Goal: Information Seeking & Learning: Check status

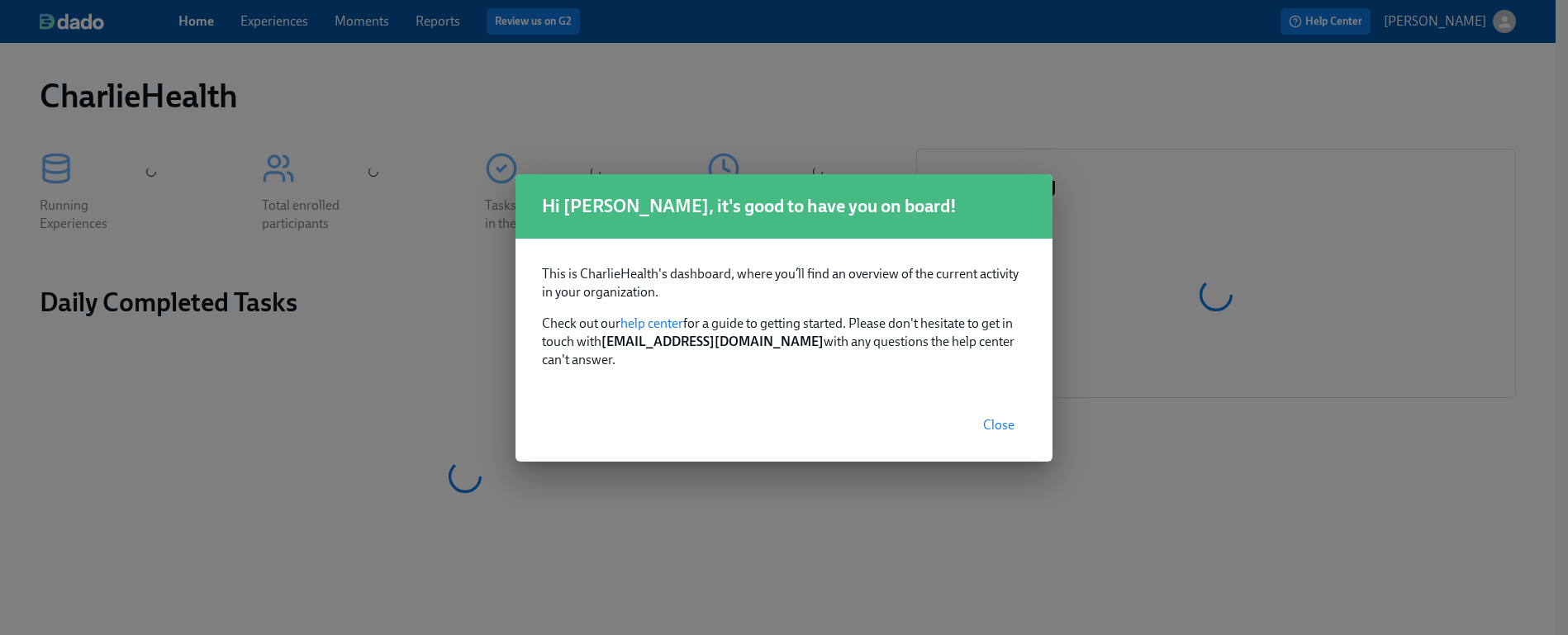
click at [986, 417] on span "Close" at bounding box center [998, 426] width 31 height 17
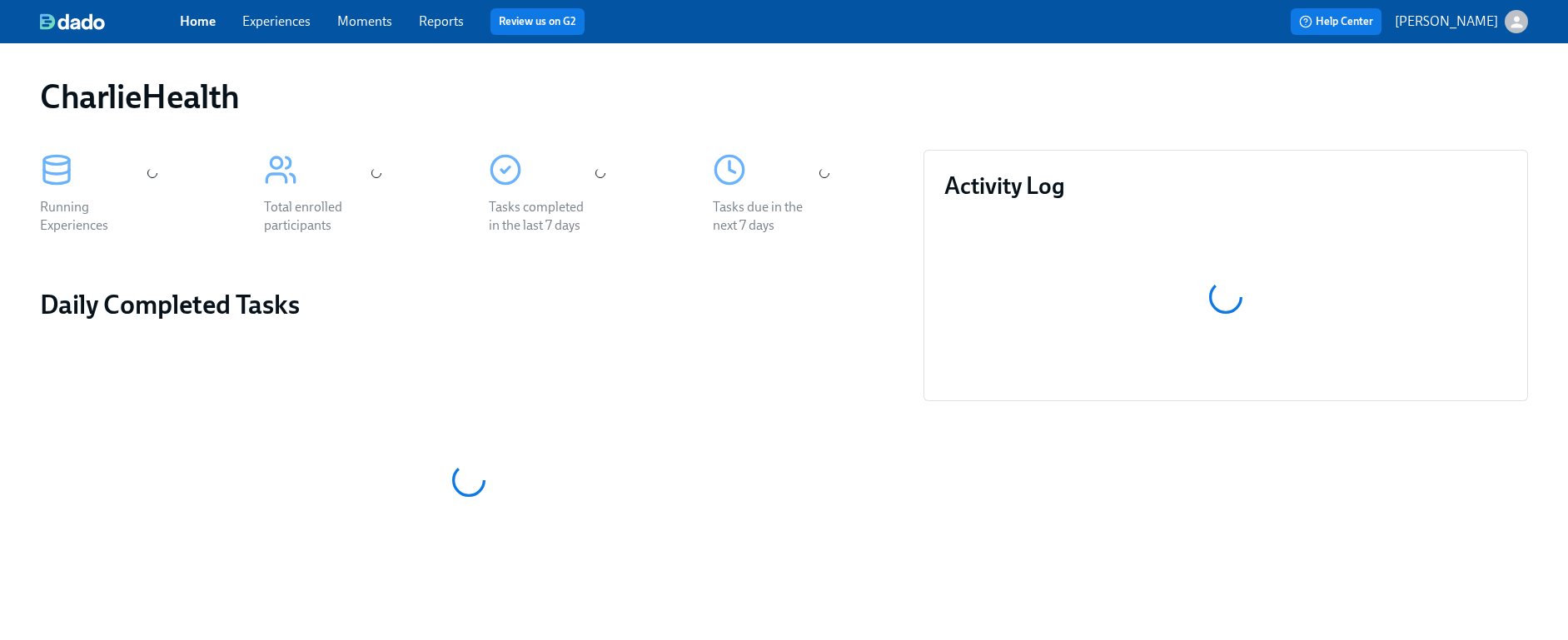
click at [296, 19] on link "Experiences" at bounding box center [276, 21] width 69 height 16
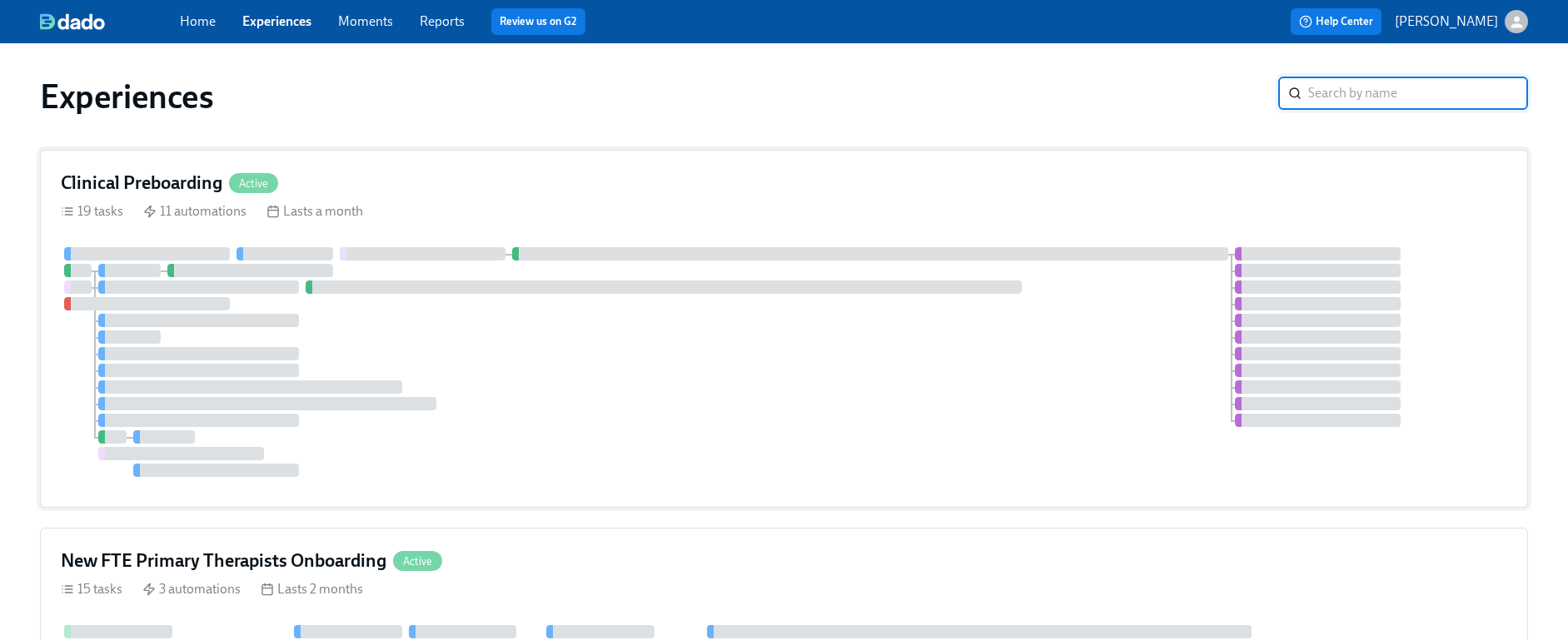
click at [600, 374] on div at bounding box center [784, 362] width 1446 height 230
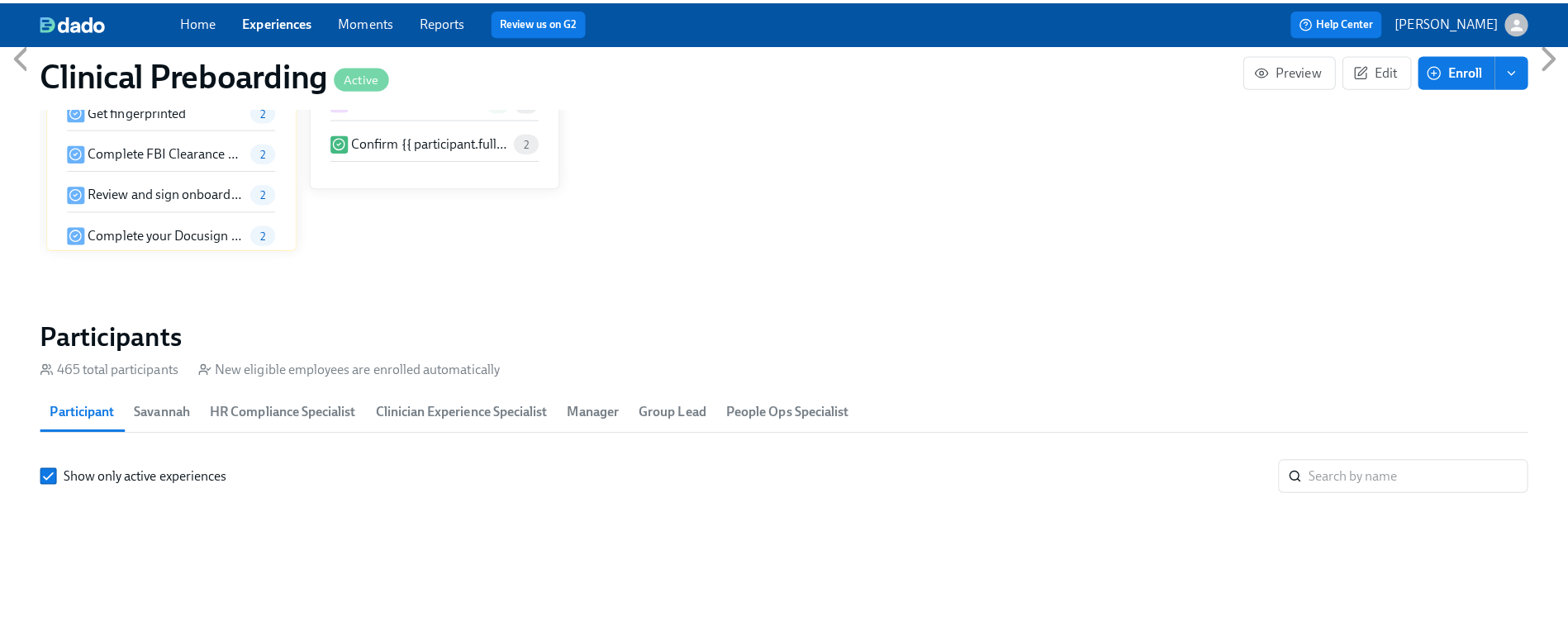
scroll to position [1652, 0]
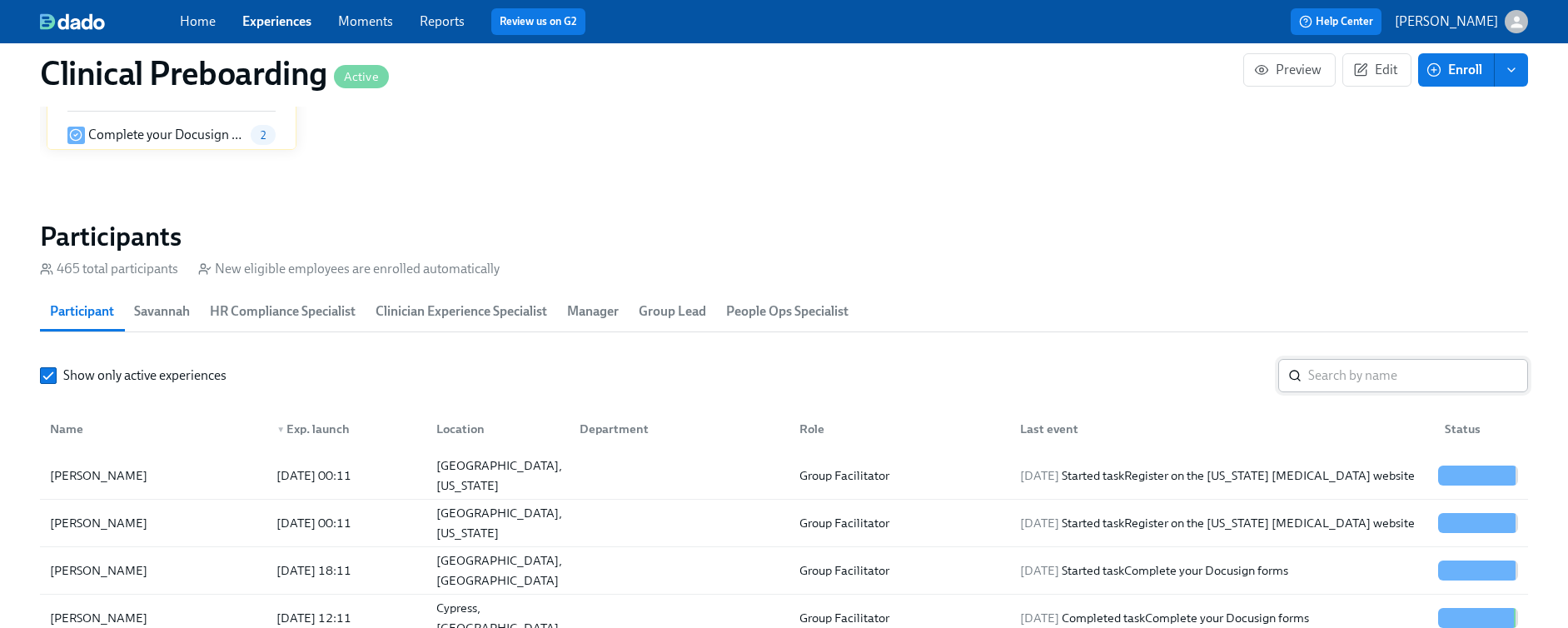
click at [1321, 373] on input "search" at bounding box center [1417, 375] width 220 height 33
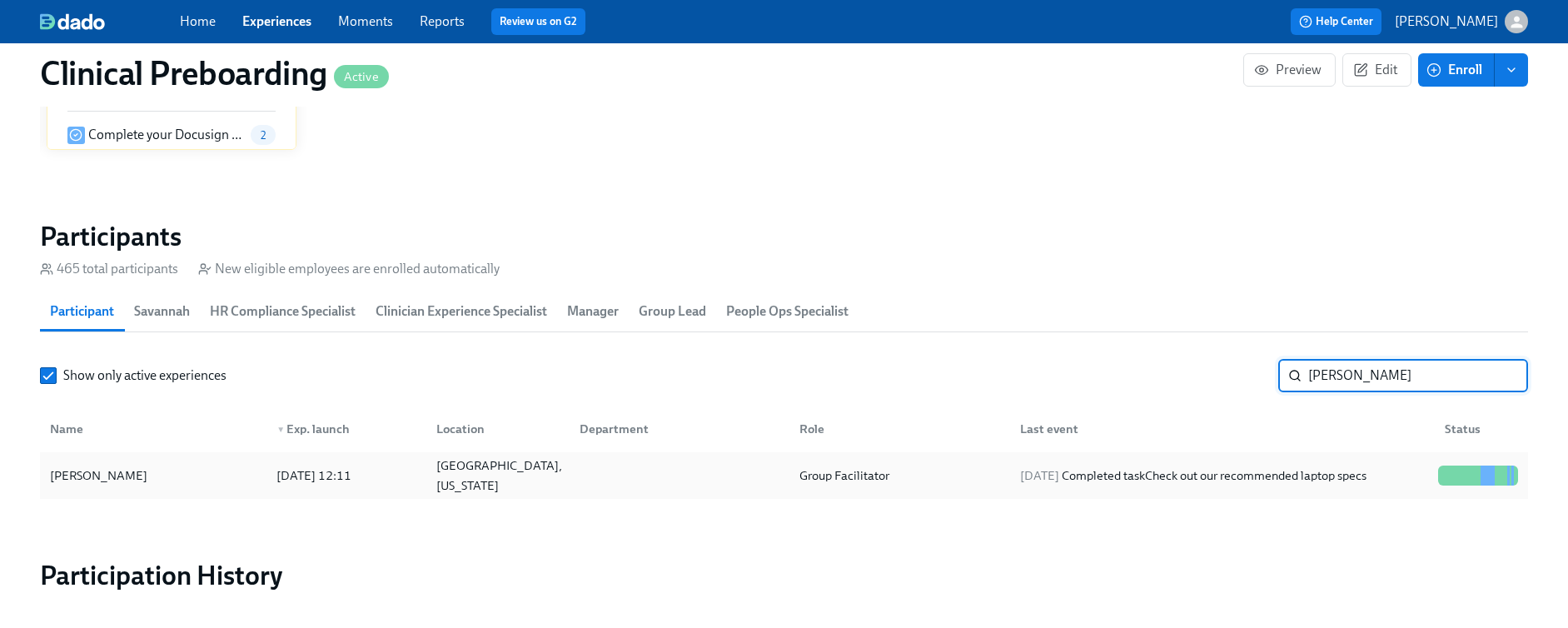
type input "brittany thorne"
click at [414, 483] on div "2025/08/11 12:11" at bounding box center [343, 475] width 160 height 33
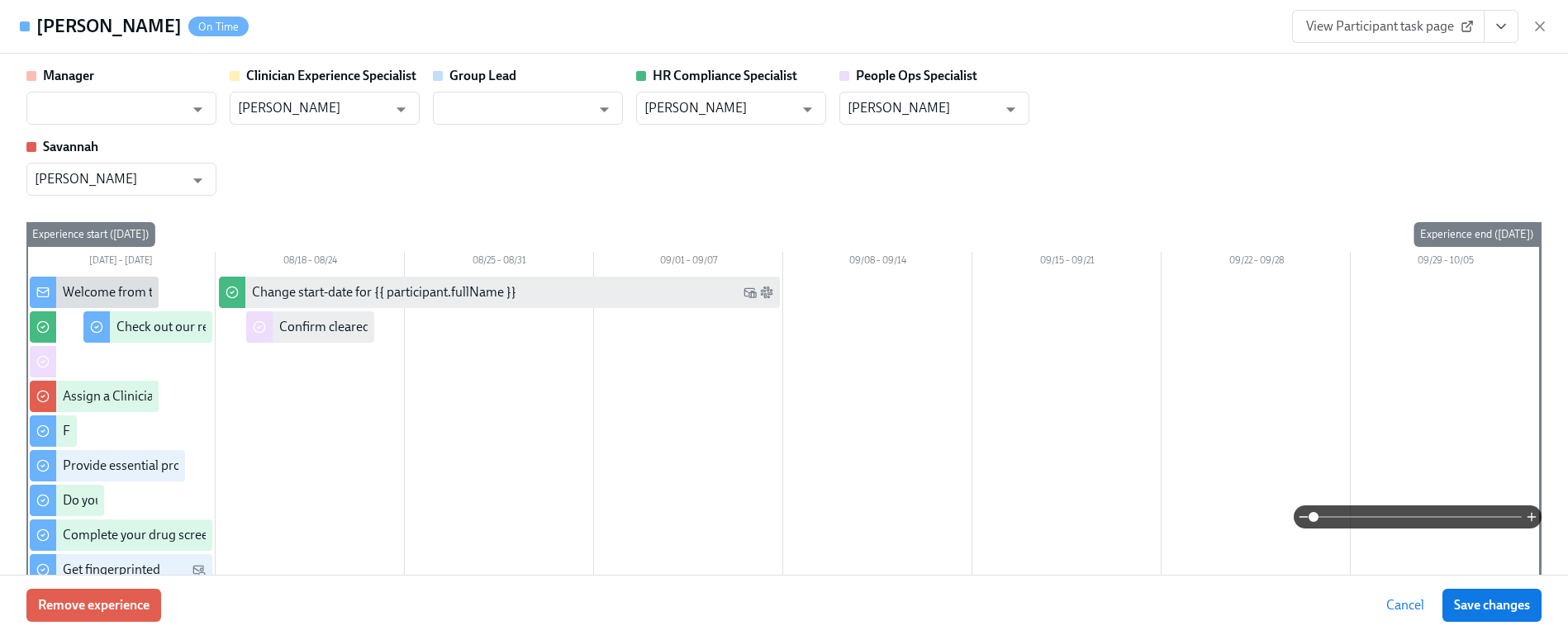
click at [1356, 19] on span "View Participant task page" at bounding box center [1387, 27] width 164 height 17
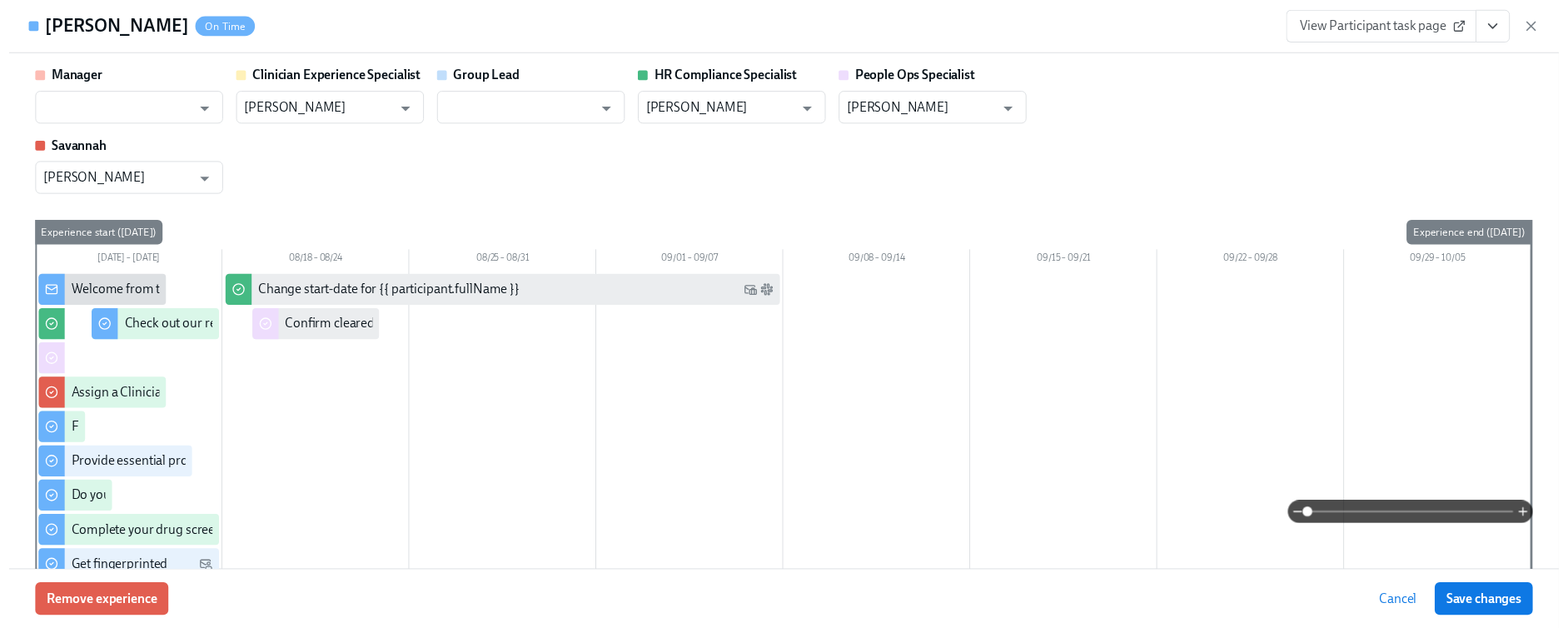
scroll to position [0, 21126]
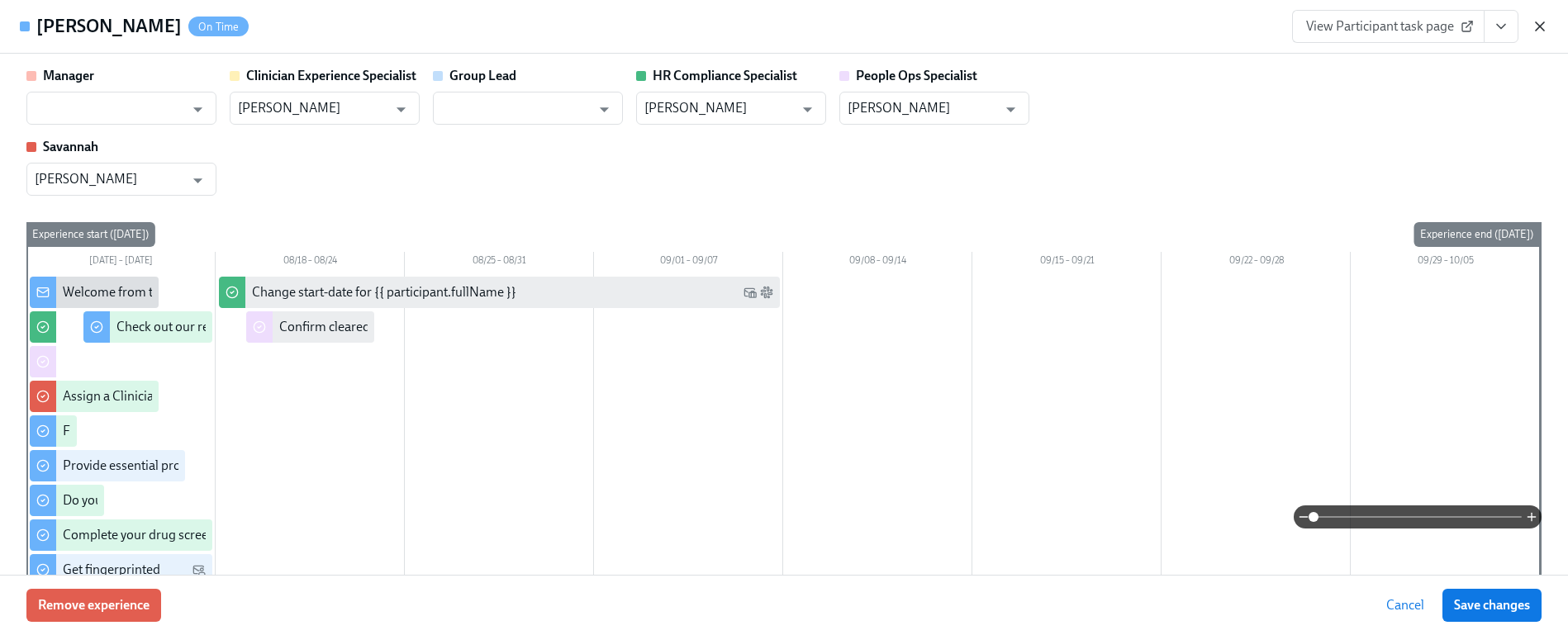
click at [1542, 24] on icon "button" at bounding box center [1539, 27] width 17 height 17
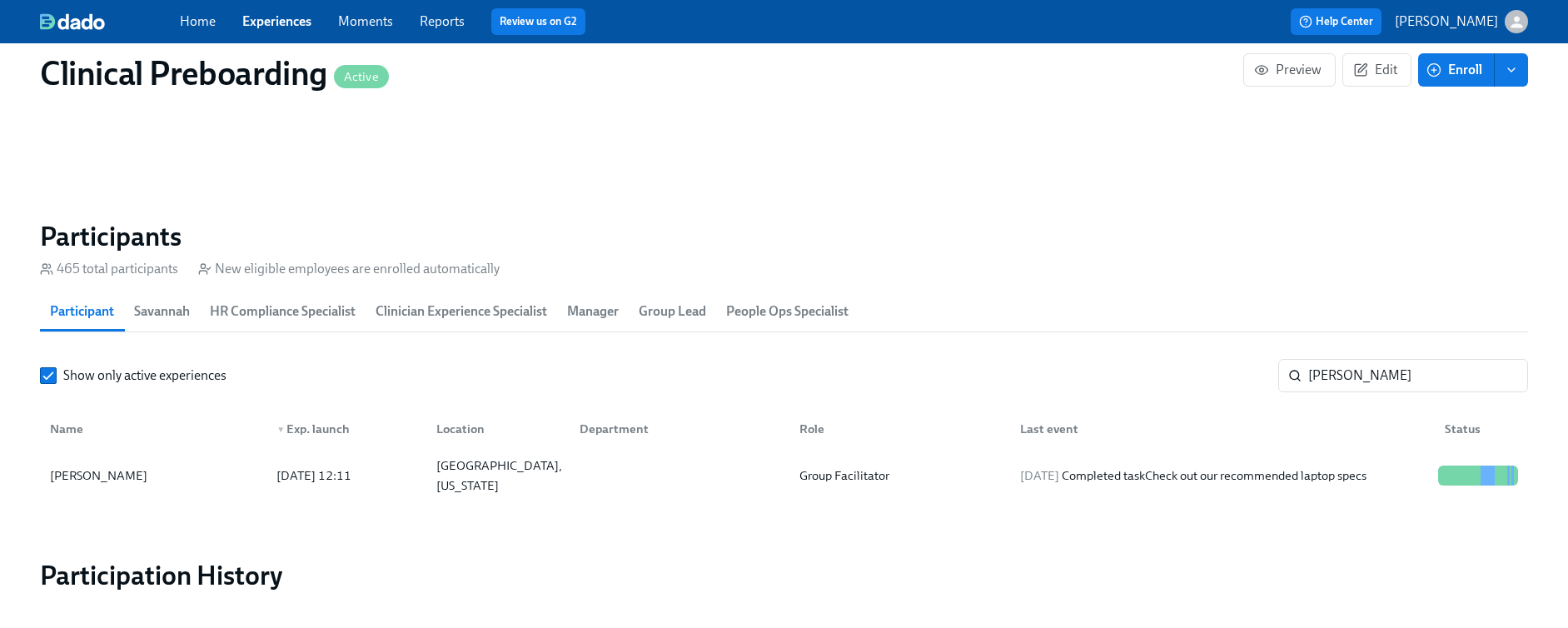
scroll to position [0, 21113]
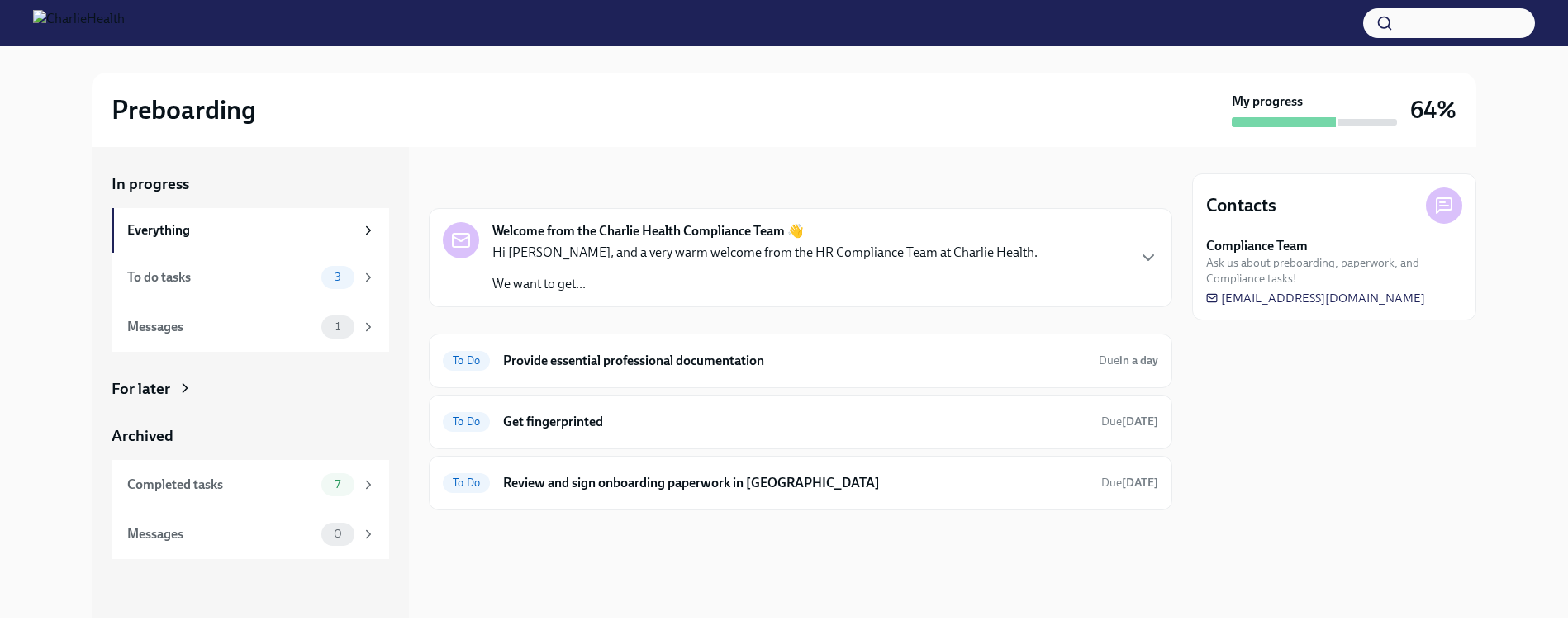
click at [1018, 223] on div "Welcome from the Charlie Health Compliance Team 👋 Hi Brittany, and a very warm …" at bounding box center [800, 257] width 715 height 71
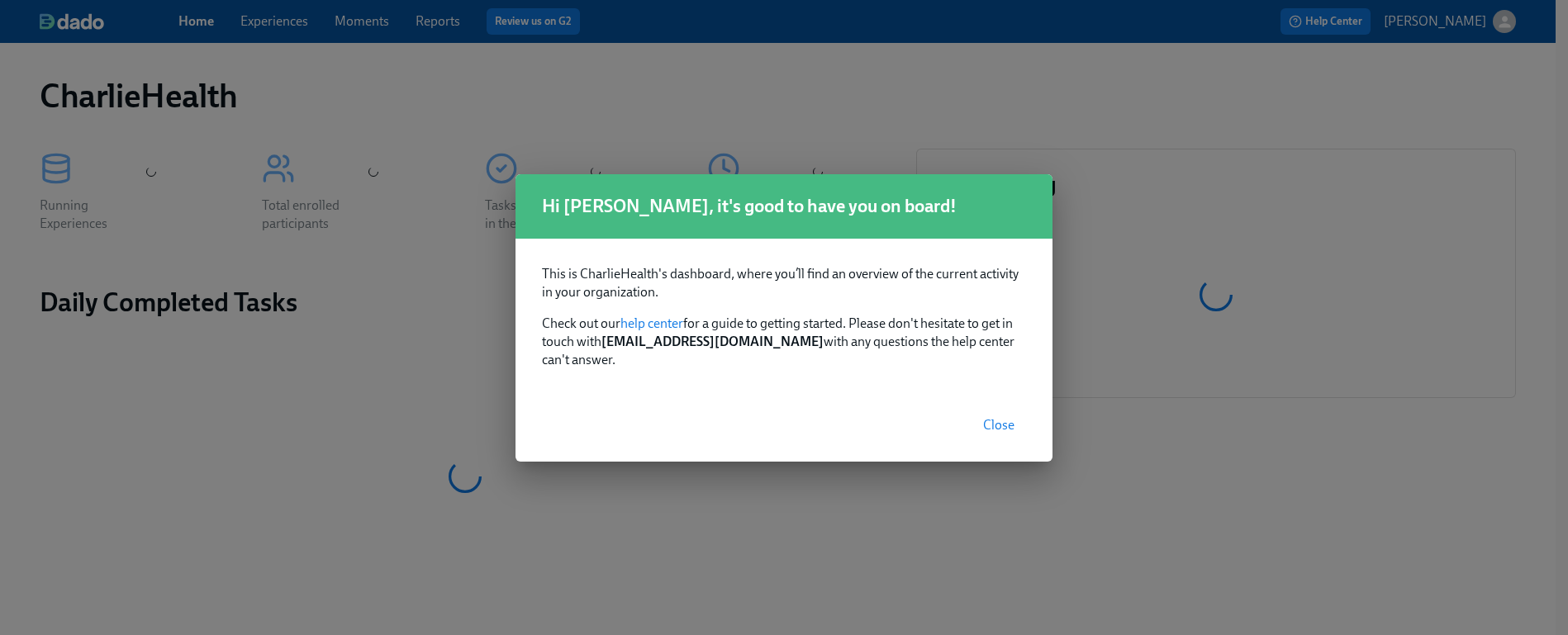
click at [1000, 422] on span "Close" at bounding box center [998, 426] width 31 height 17
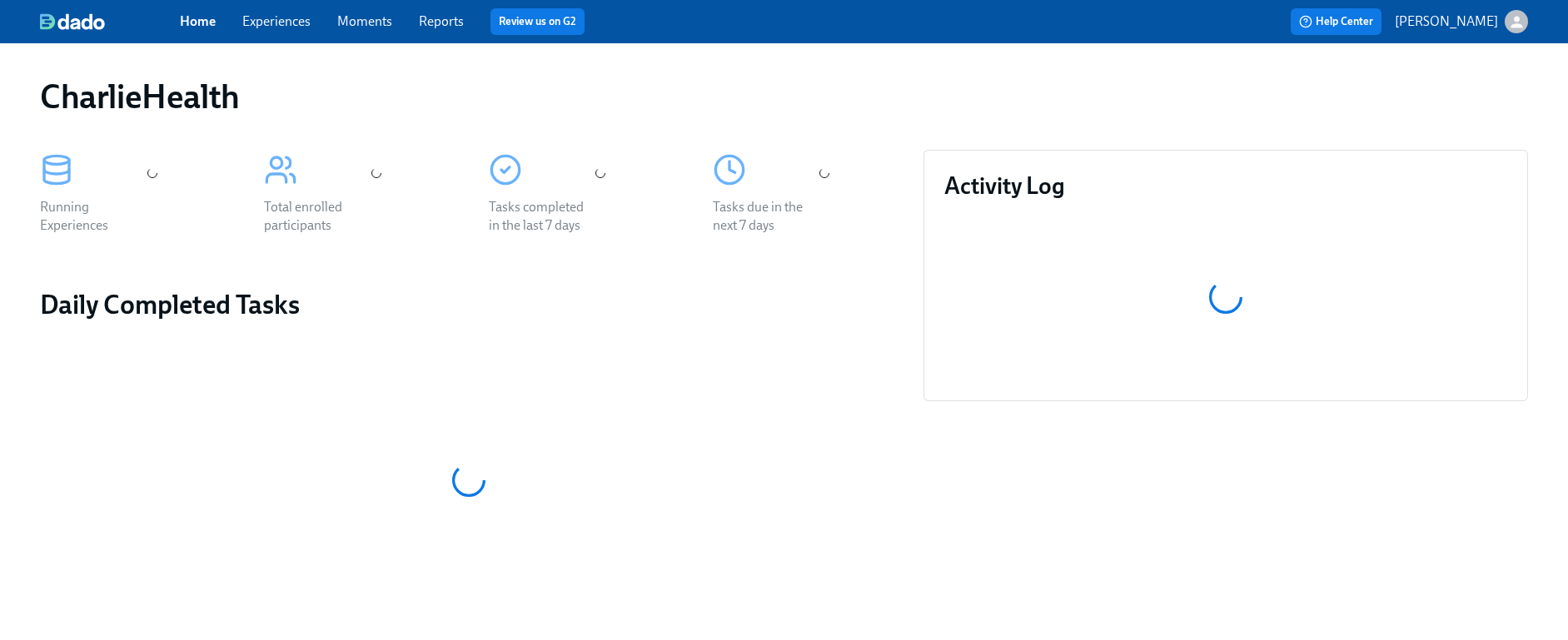
drag, startPoint x: 288, startPoint y: 19, endPoint x: 263, endPoint y: 24, distance: 25.5
click at [288, 19] on link "Experiences" at bounding box center [276, 21] width 69 height 16
click at [263, 24] on link "Experiences" at bounding box center [276, 21] width 69 height 16
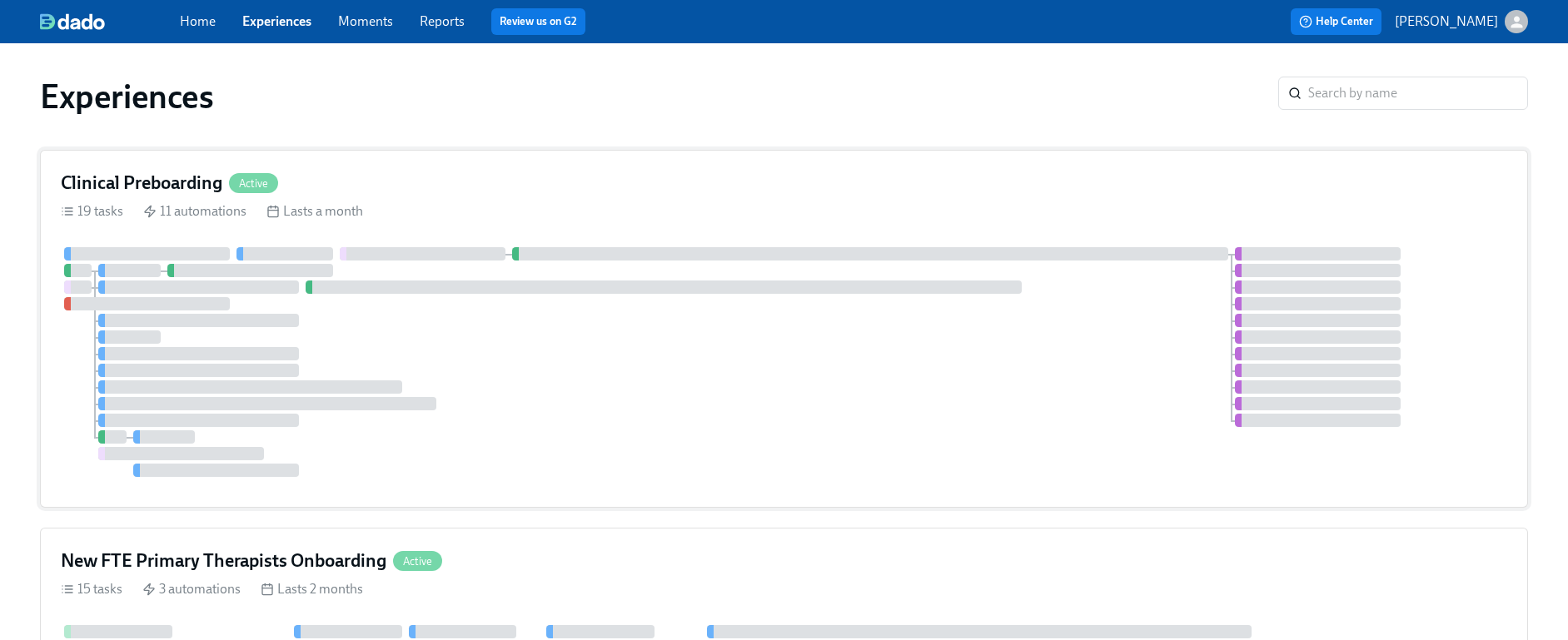
click at [729, 175] on div "Clinical Preboarding Active" at bounding box center [784, 182] width 1446 height 25
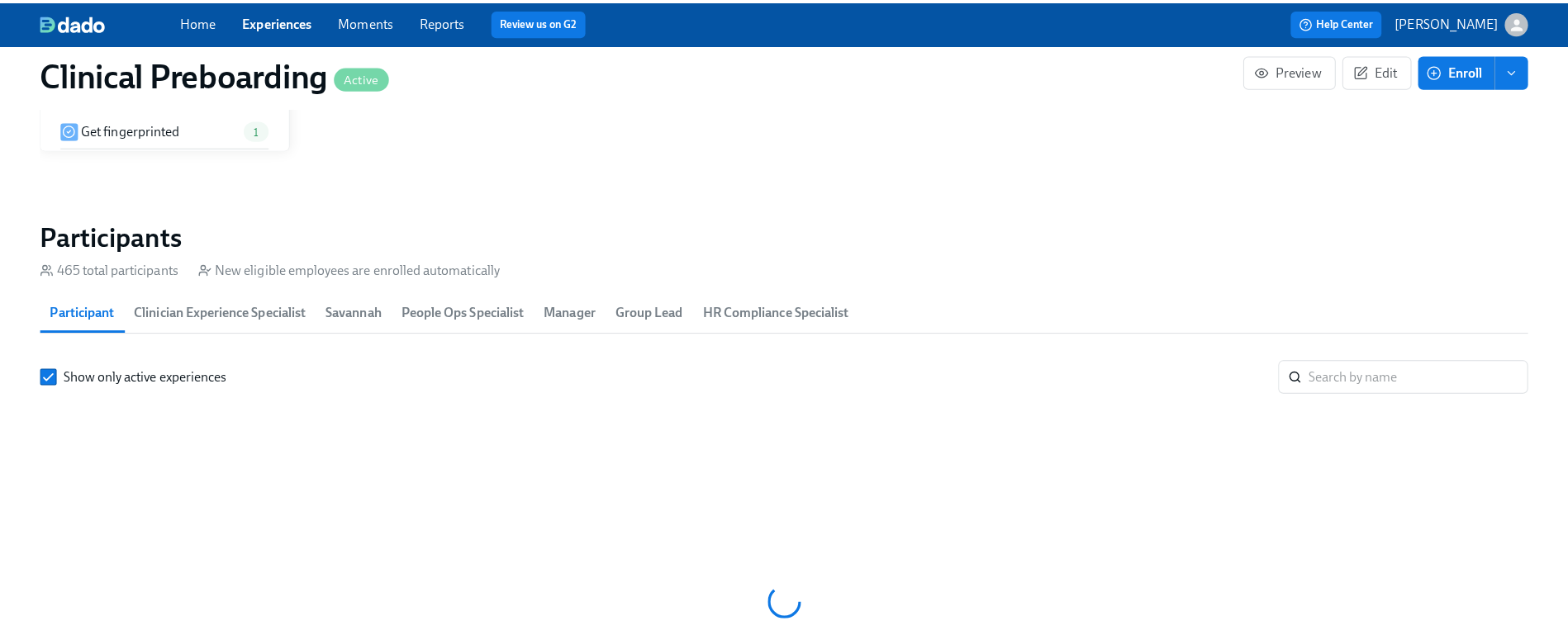
scroll to position [0, 20350]
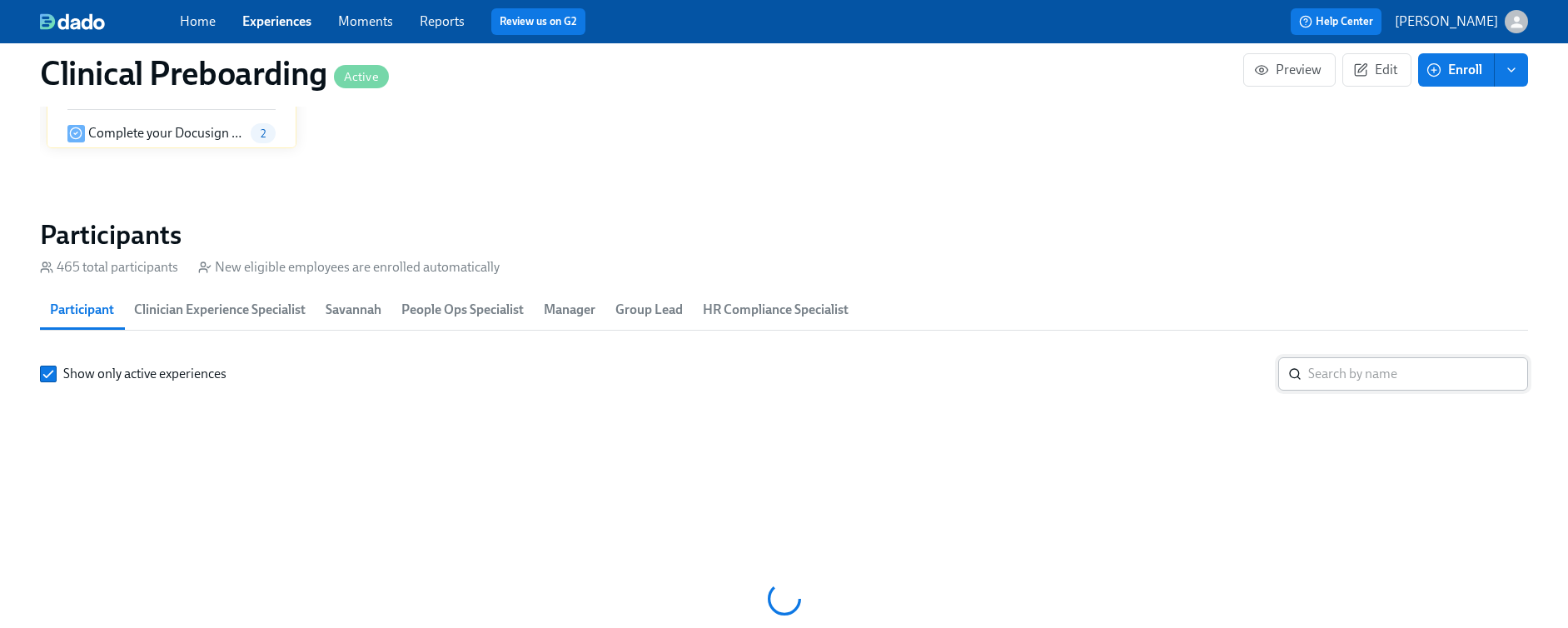
click at [1423, 390] on input "search" at bounding box center [1417, 373] width 220 height 33
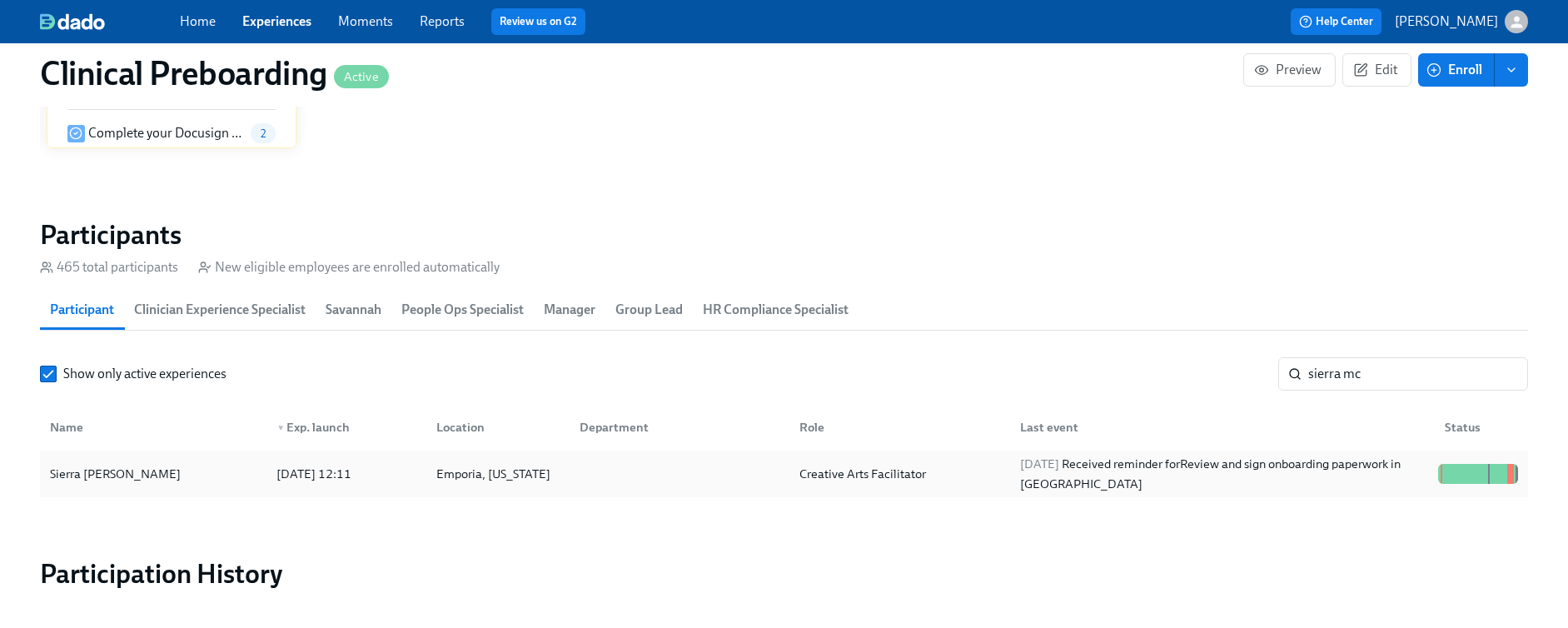
click at [209, 483] on div "Sierra McClain" at bounding box center [153, 474] width 220 height 33
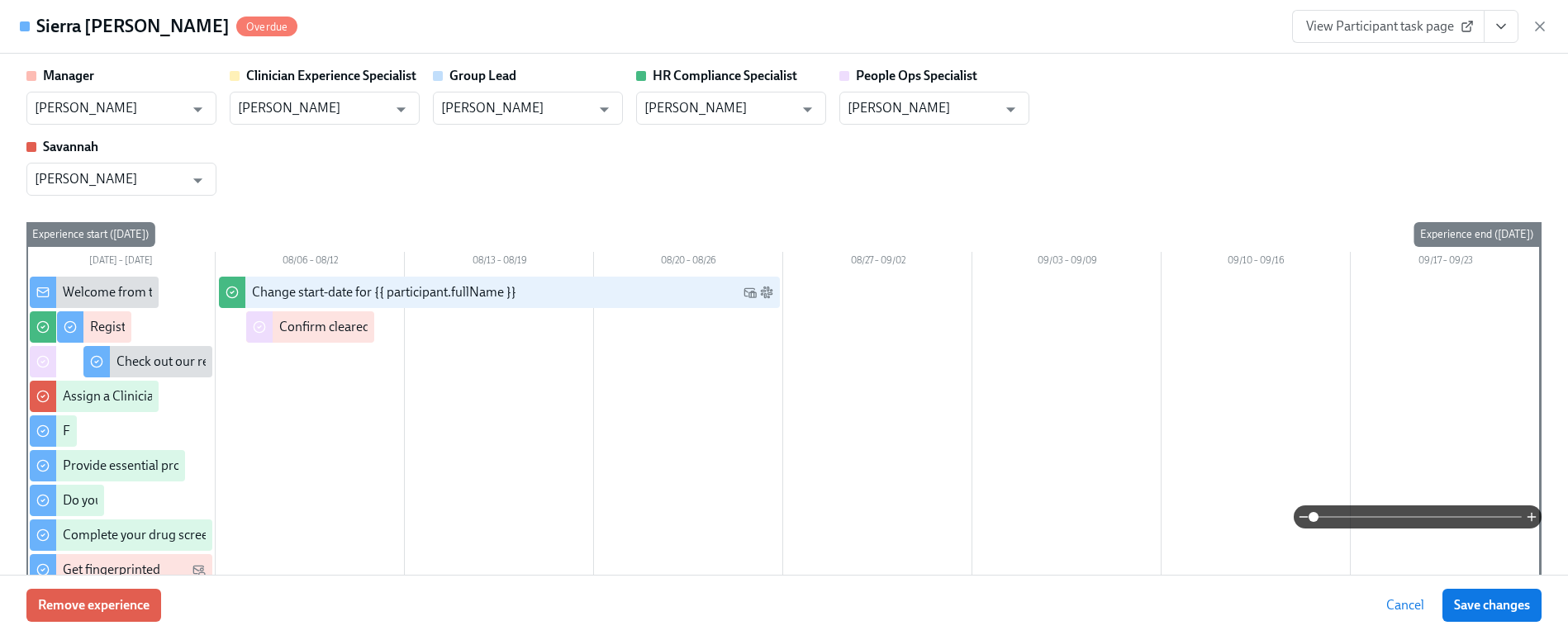
click at [1392, 28] on span "View Participant task page" at bounding box center [1387, 27] width 164 height 17
drag, startPoint x: 1534, startPoint y: 27, endPoint x: 1525, endPoint y: 29, distance: 9.2
click at [1535, 27] on icon "button" at bounding box center [1539, 27] width 17 height 17
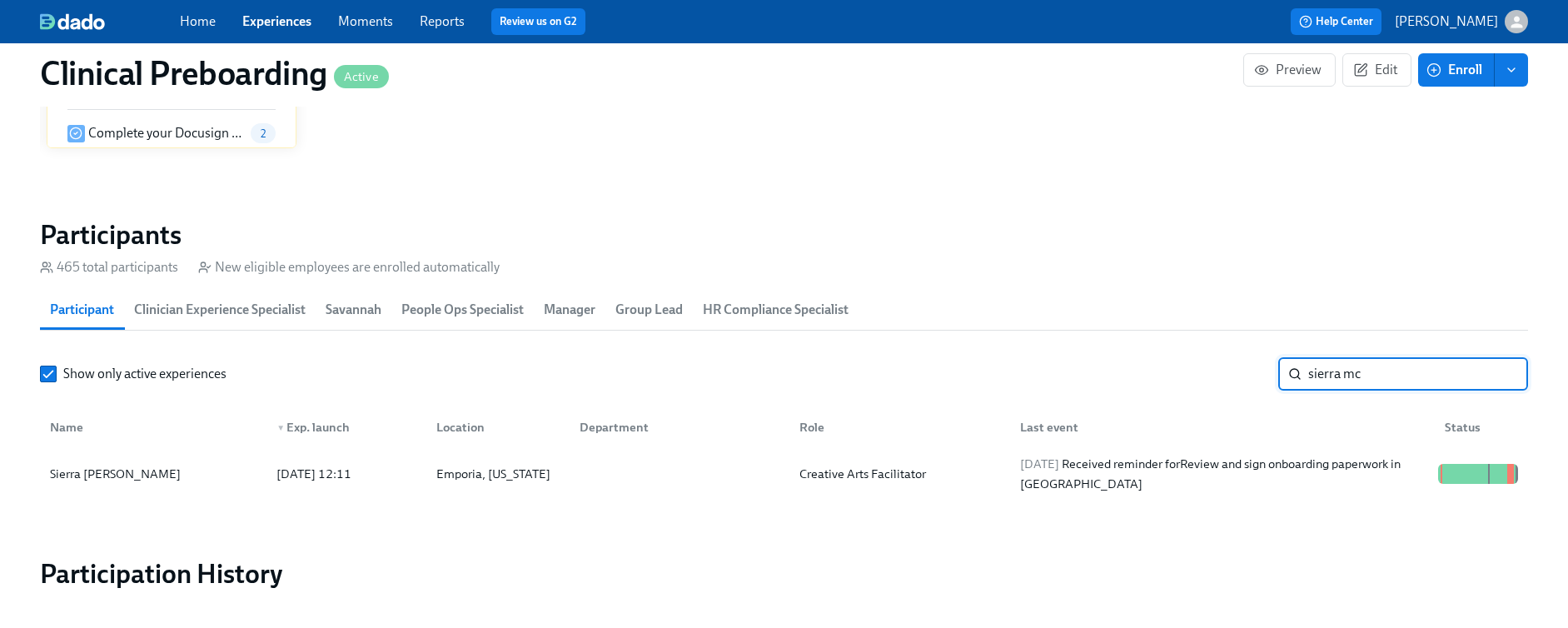
click at [1360, 365] on input "sierra mc" at bounding box center [1417, 373] width 220 height 33
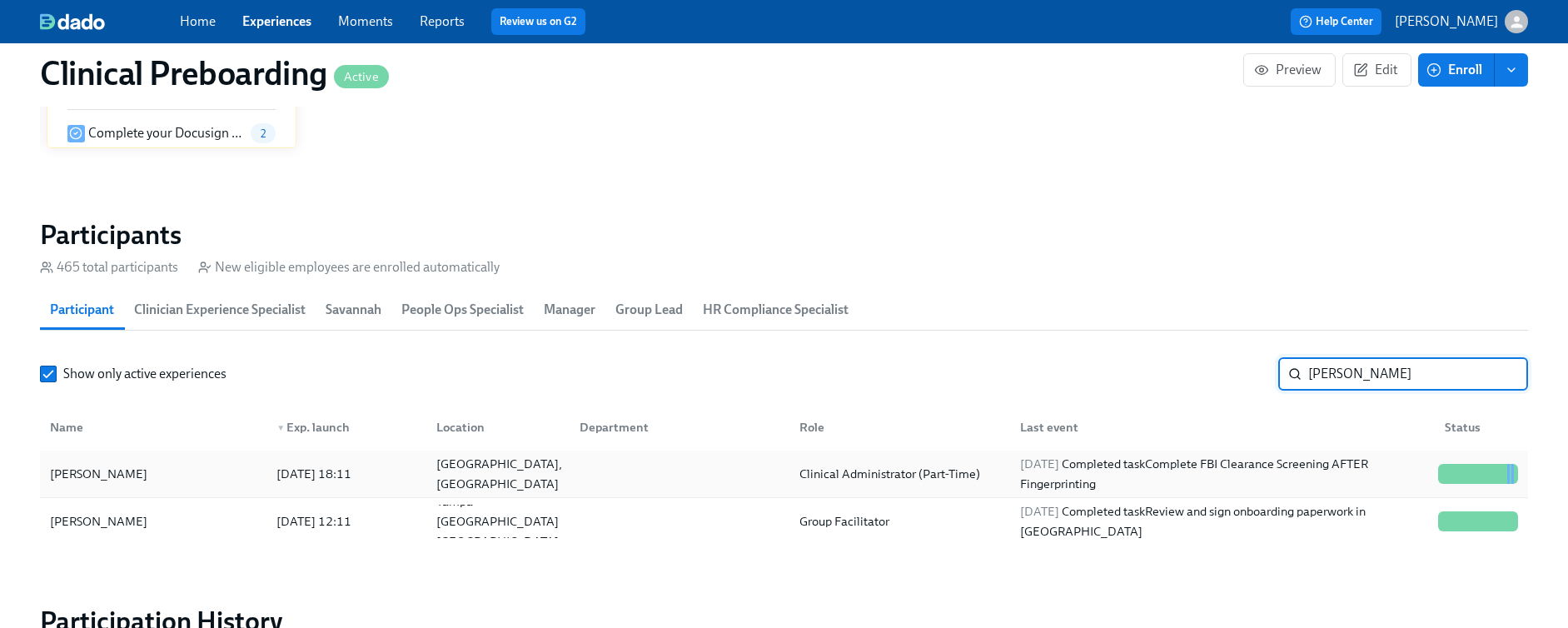
click at [190, 463] on div "Natalie Rivas" at bounding box center [153, 474] width 220 height 33
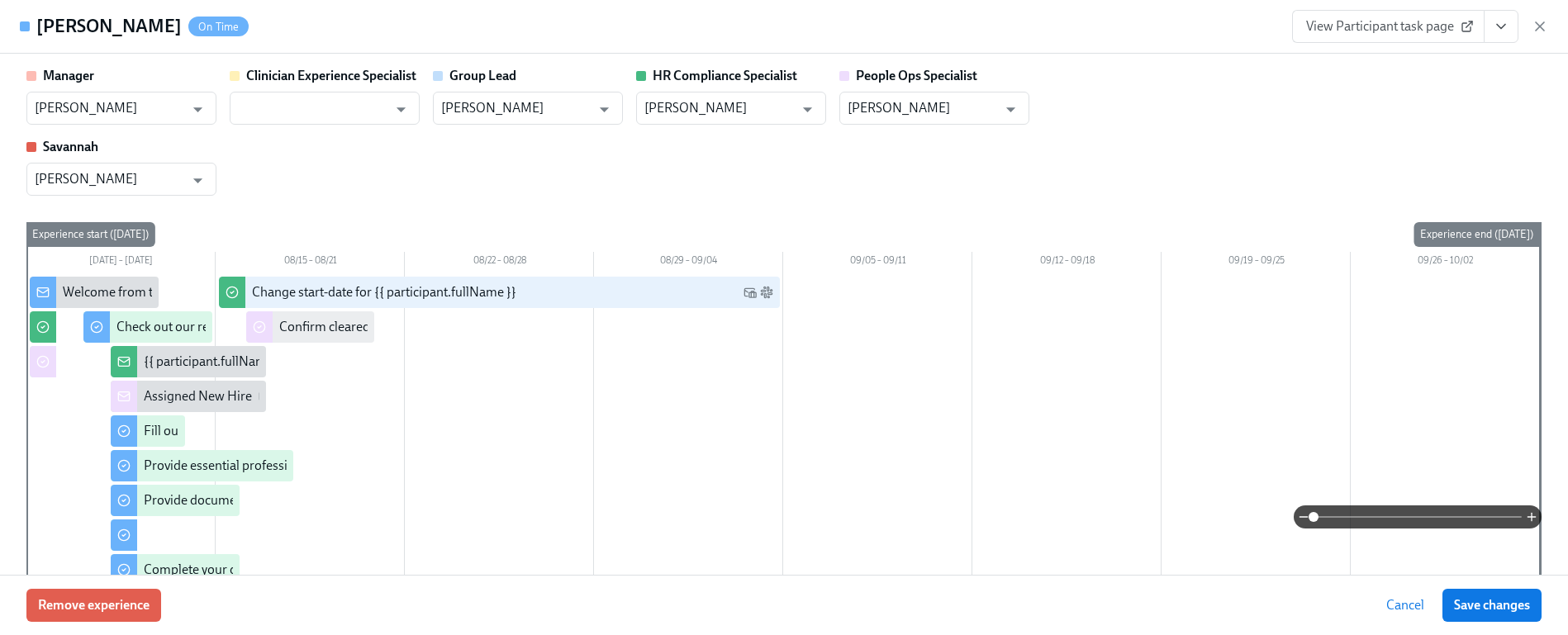
click at [1433, 28] on span "View Participant task page" at bounding box center [1387, 27] width 164 height 17
click at [1548, 29] on div "Natalie Rivas On Time View Participant task page" at bounding box center [784, 27] width 1568 height 54
click at [1541, 24] on icon "button" at bounding box center [1539, 27] width 17 height 17
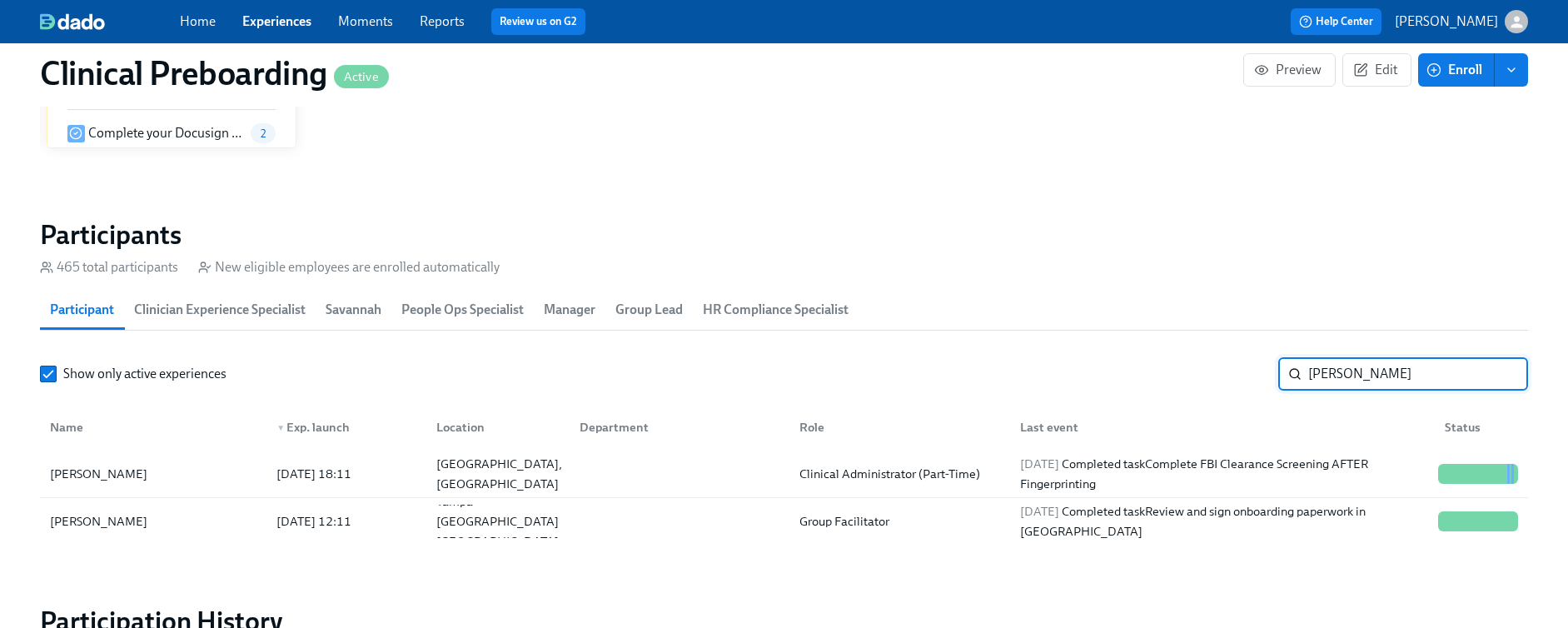
click at [1336, 362] on input "natalie" at bounding box center [1417, 373] width 220 height 33
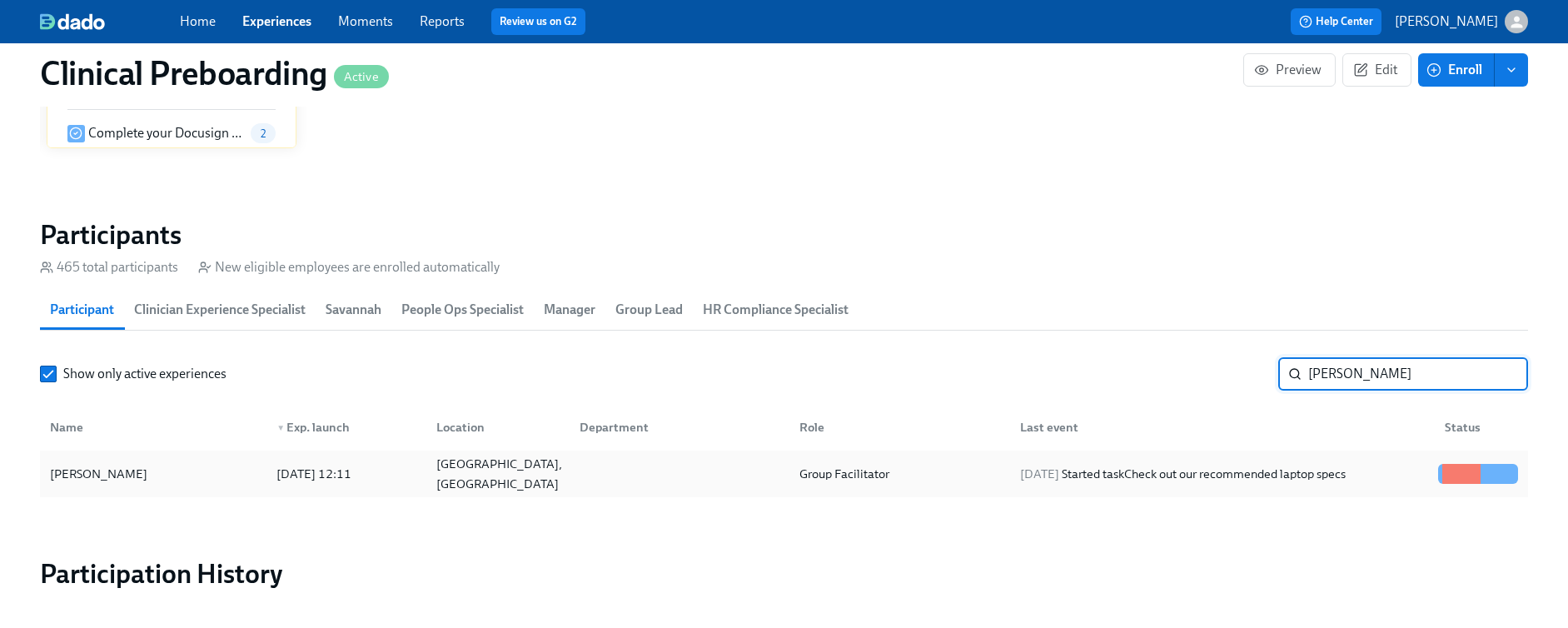
type input "stefanie"
click at [667, 452] on div "Stefanie Hayes 2025/08/12 12:11 Garland, TX Group Facilitator 2025/08/14 Starte…" at bounding box center [784, 474] width 1488 height 47
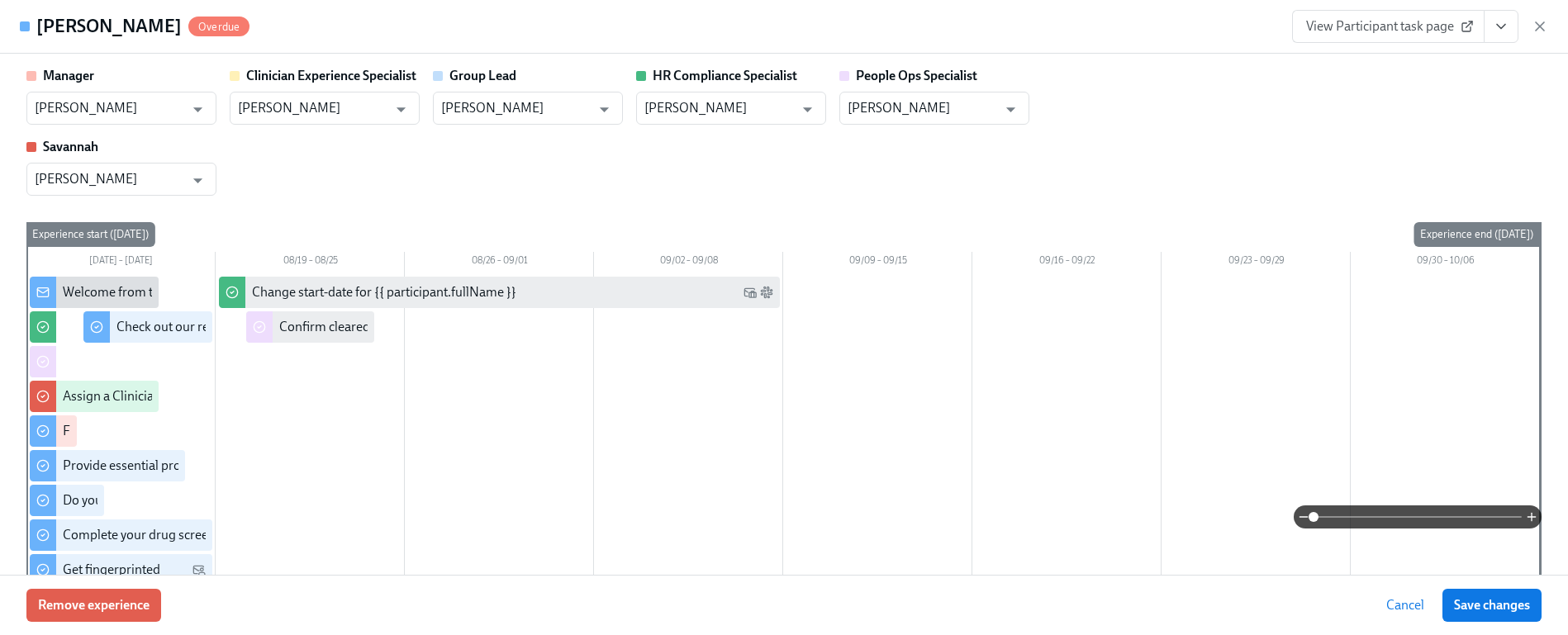
click at [1393, 25] on span "View Participant task page" at bounding box center [1387, 27] width 164 height 17
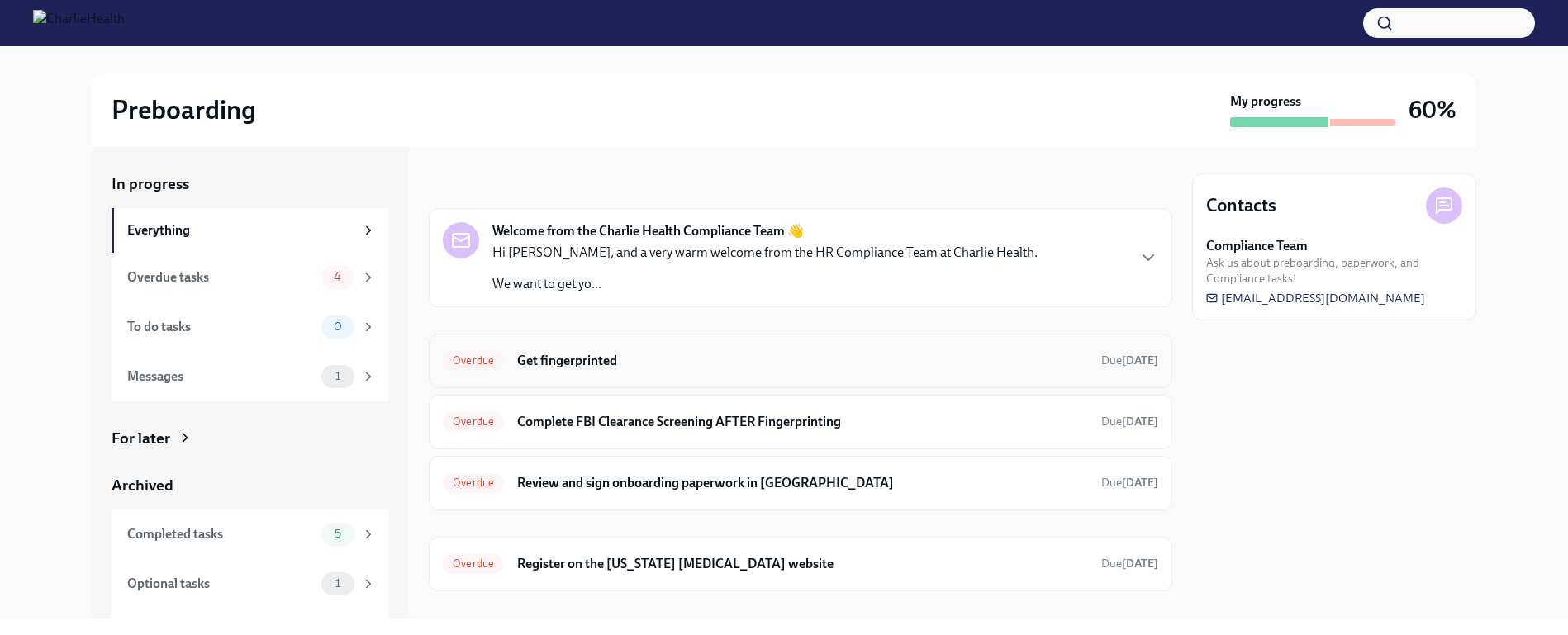
scroll to position [25, 0]
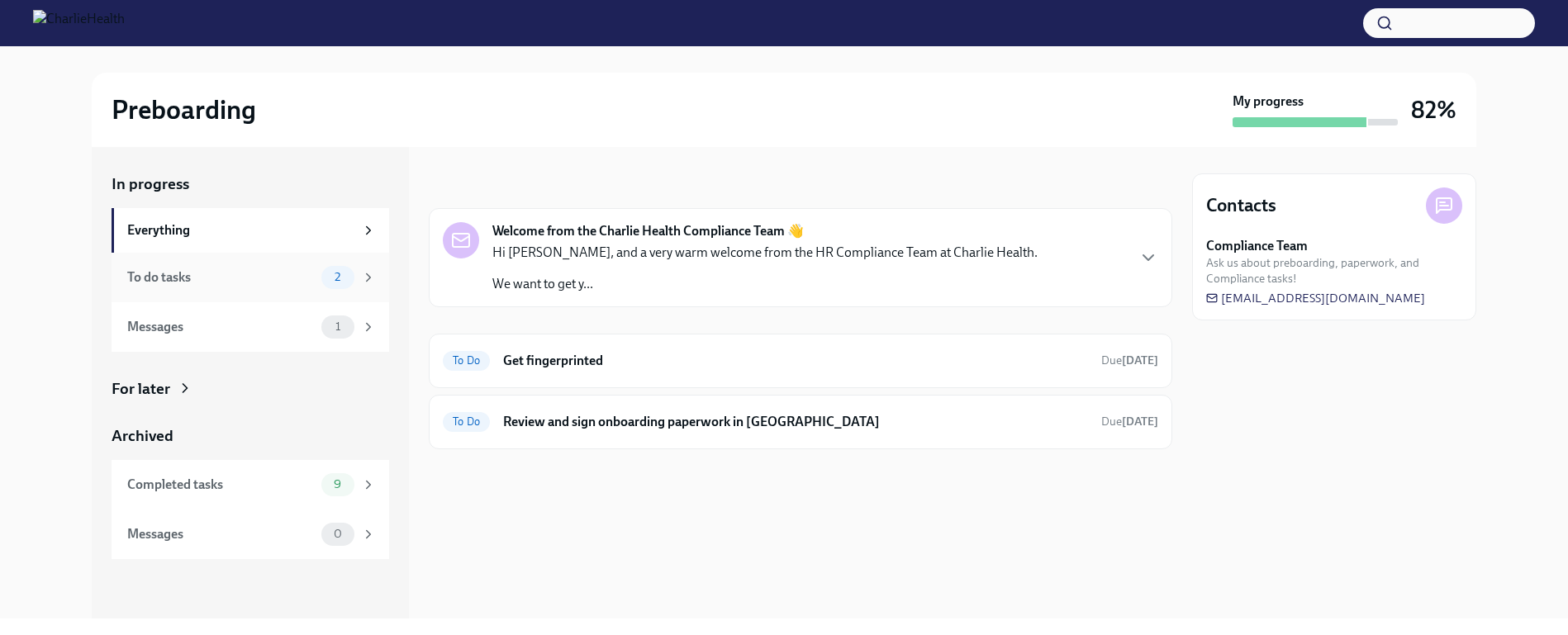
click at [328, 292] on div "To do tasks 2" at bounding box center [251, 277] width 278 height 50
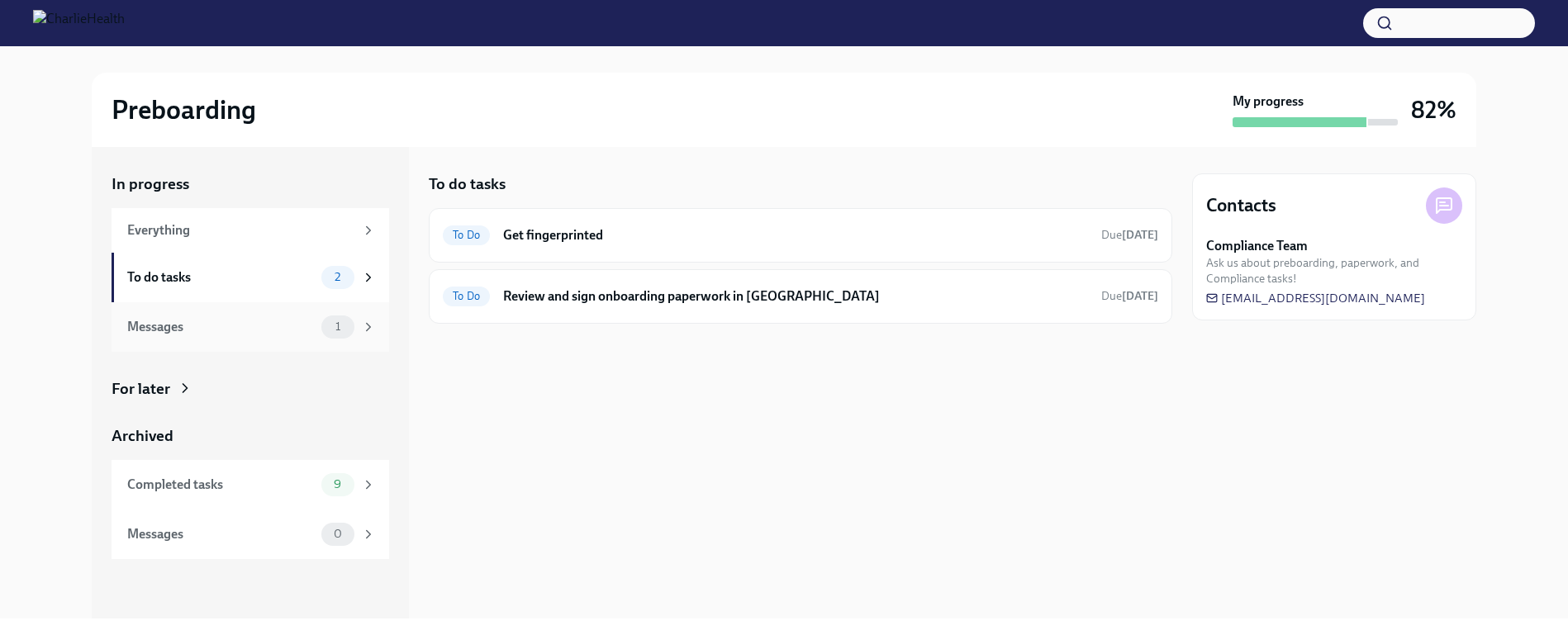
click at [240, 334] on div "Messages" at bounding box center [220, 327] width 188 height 19
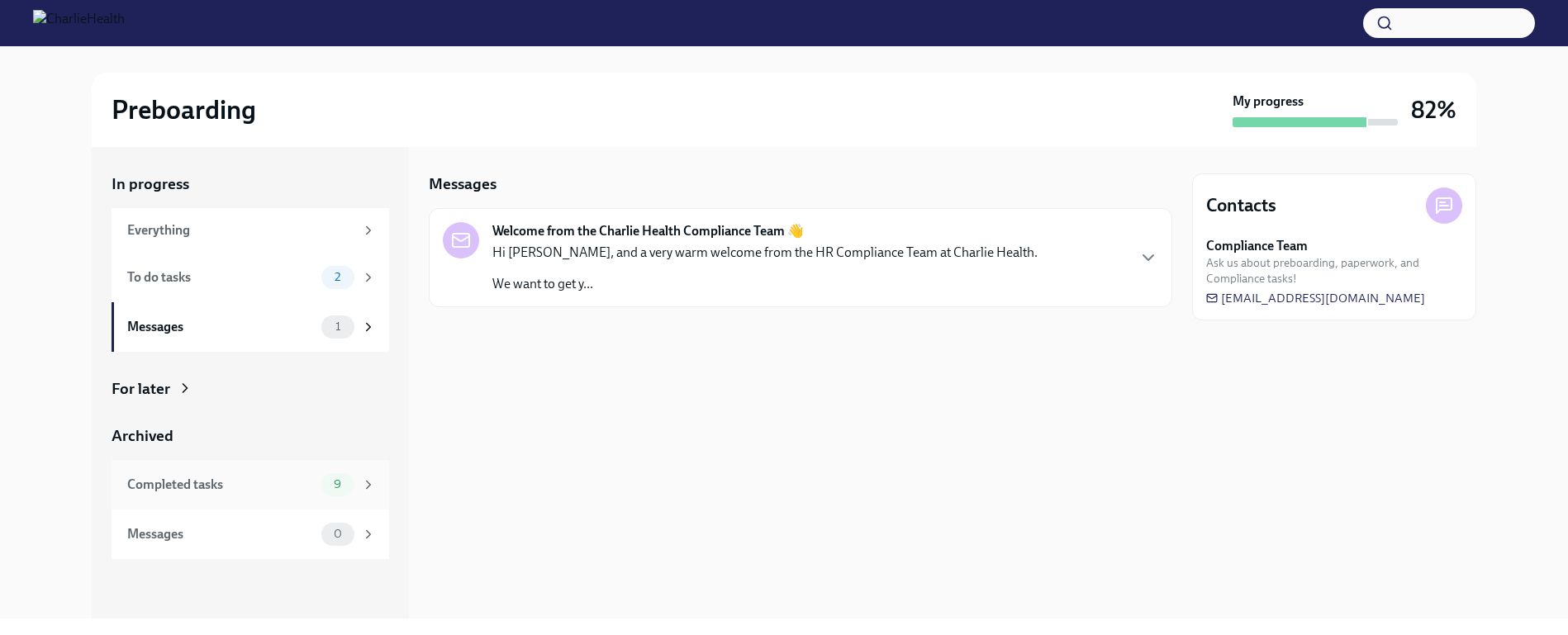
click at [324, 489] on span "9" at bounding box center [337, 484] width 27 height 13
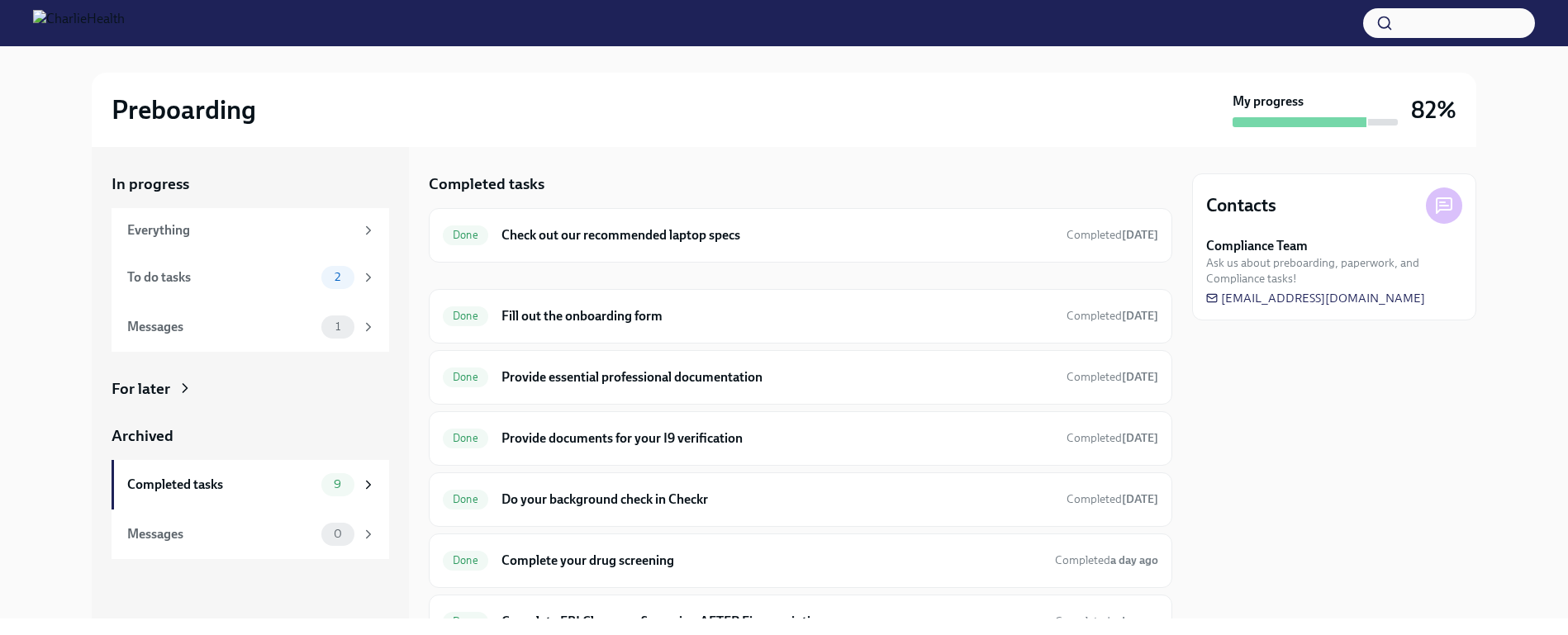
scroll to position [225, 0]
